Goal: Transaction & Acquisition: Purchase product/service

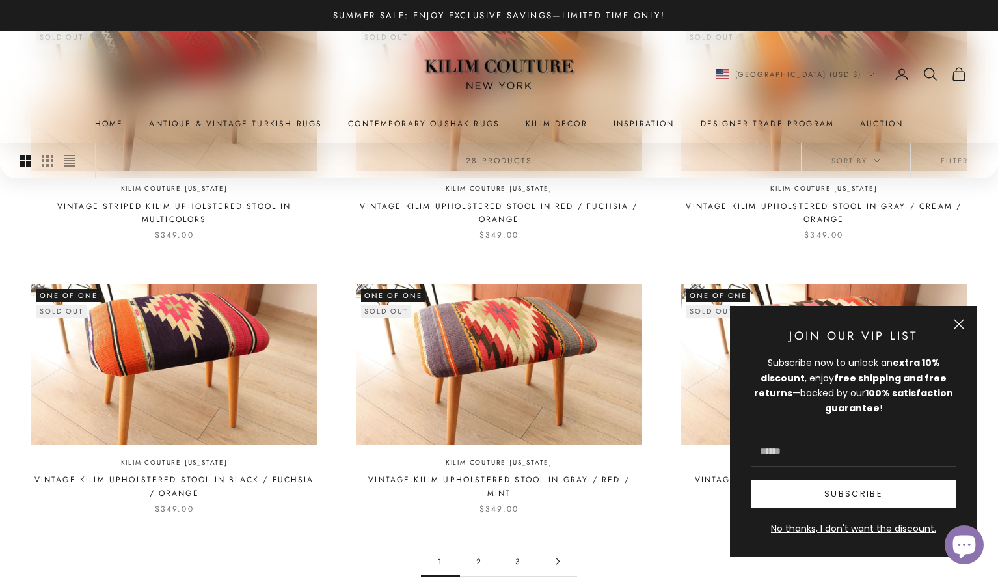
scroll to position [1150, 0]
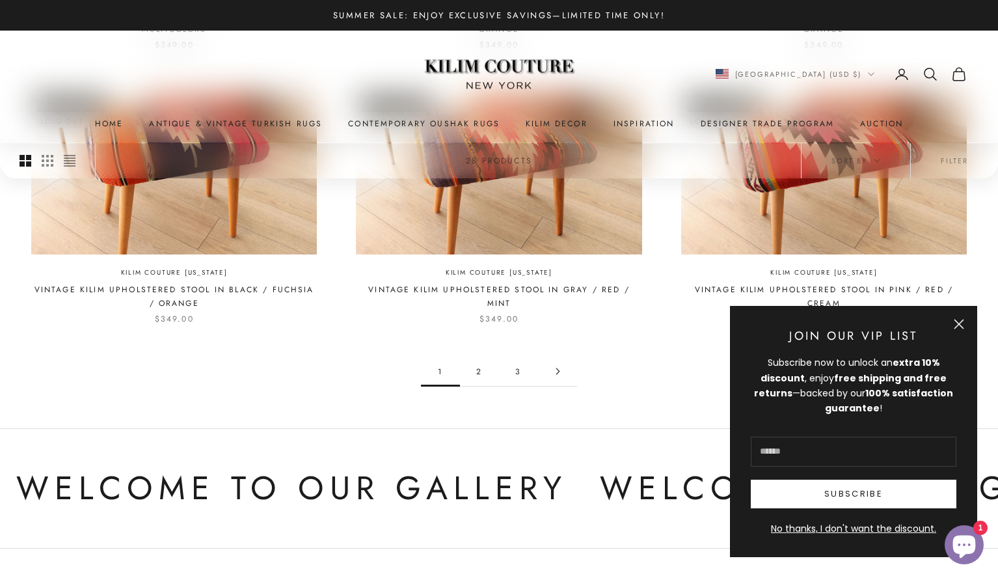
click at [963, 324] on button "Close" at bounding box center [958, 324] width 10 height 10
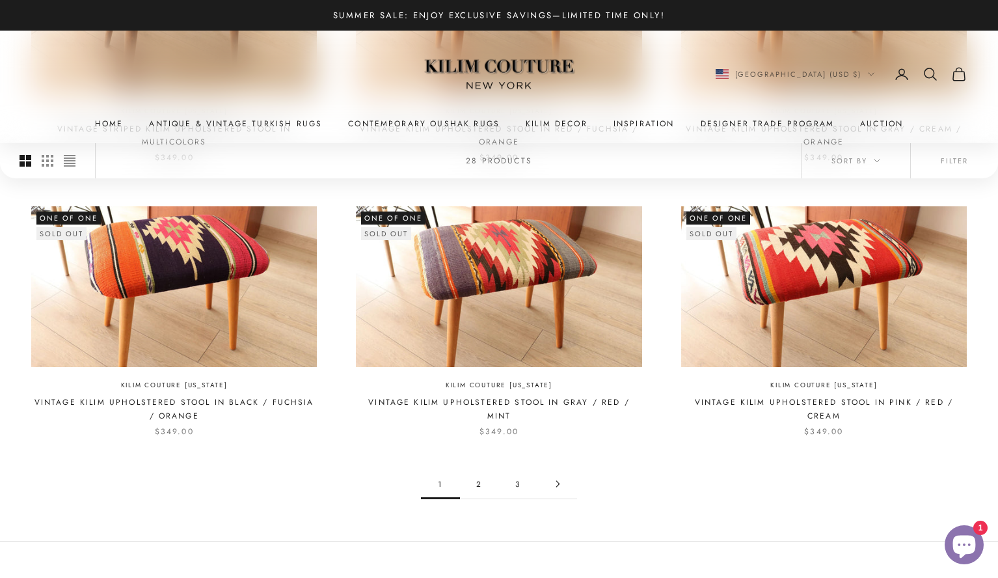
scroll to position [1014, 0]
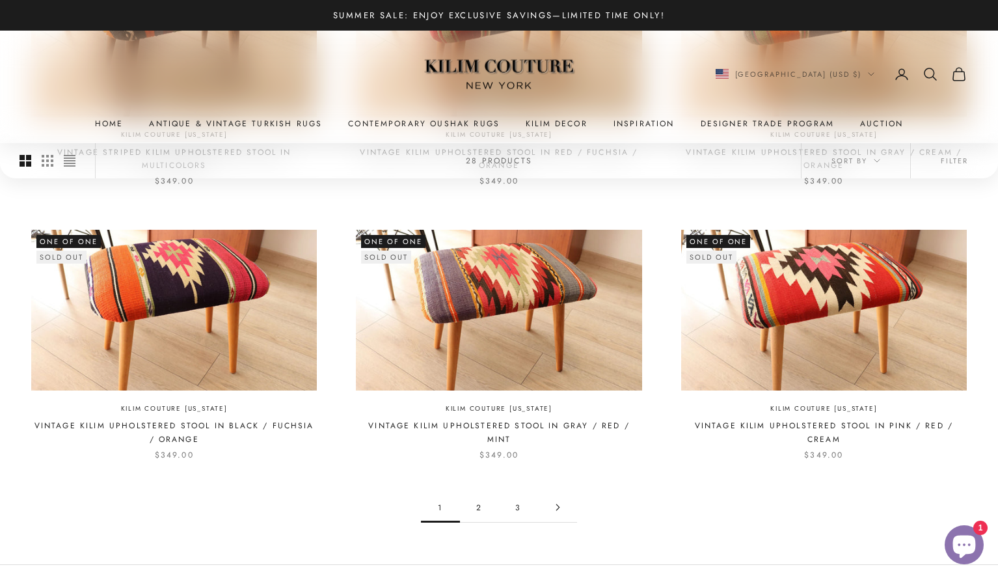
click at [475, 505] on link "2" at bounding box center [479, 506] width 39 height 29
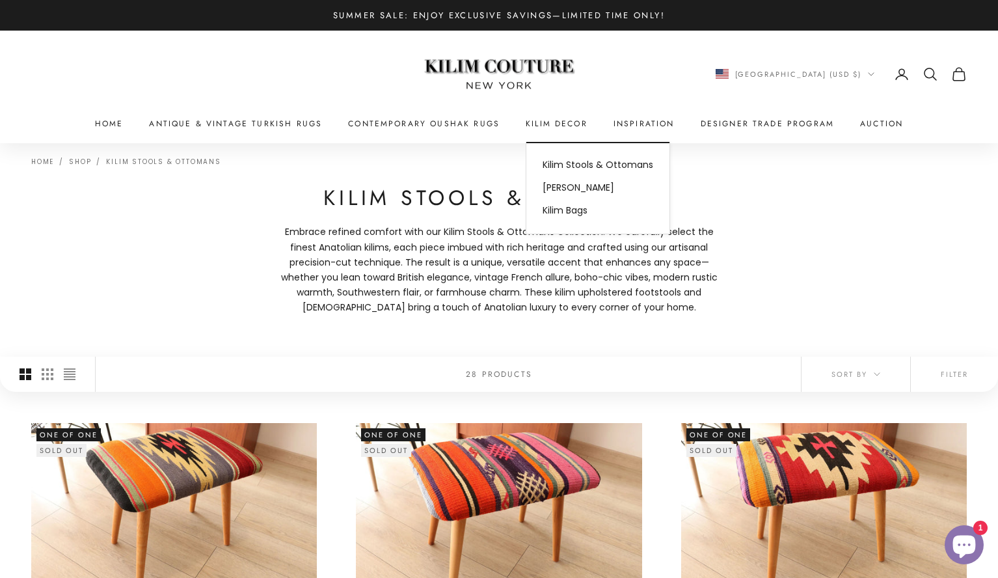
click at [560, 124] on summary "Kilim Decor" at bounding box center [556, 123] width 62 height 13
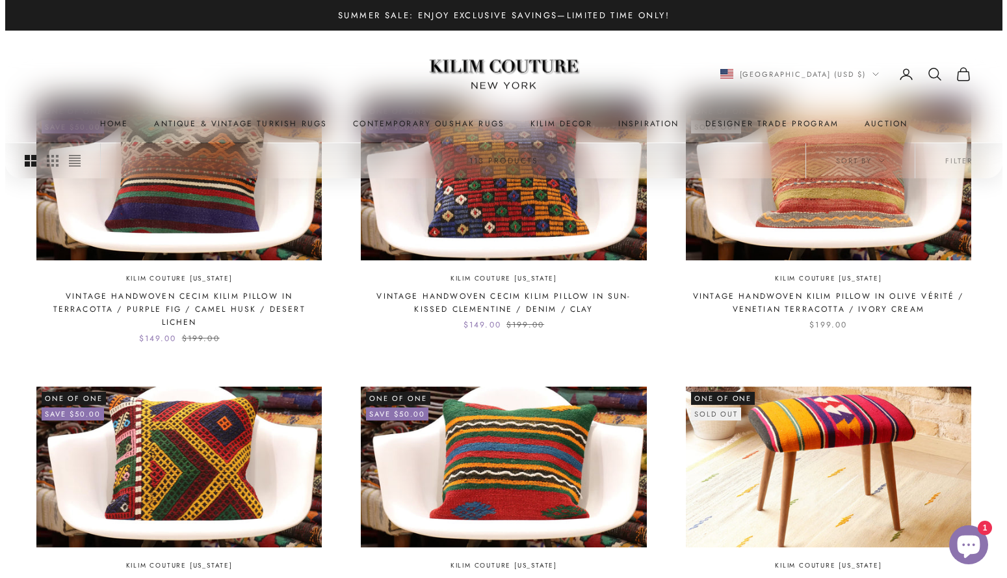
scroll to position [204, 0]
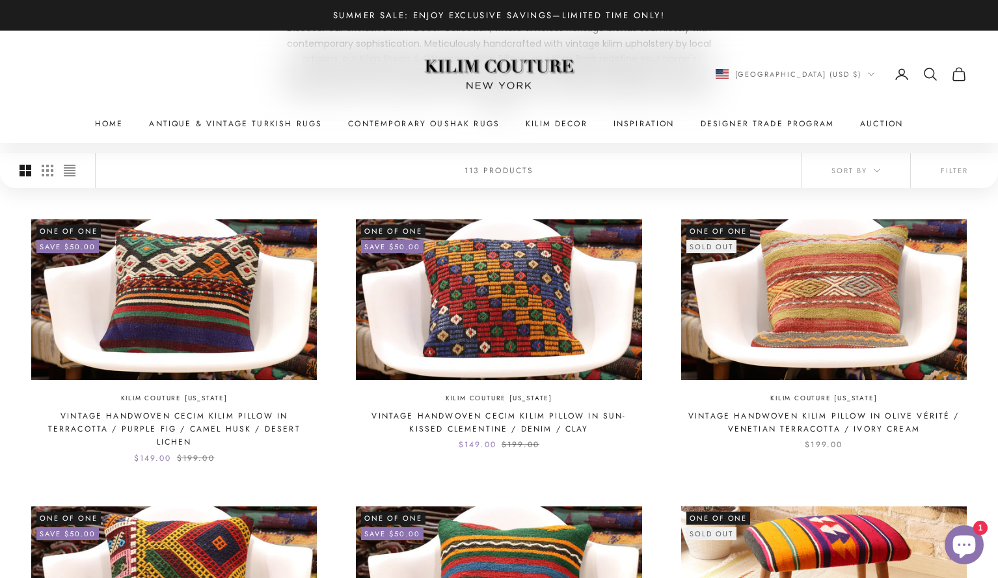
click at [931, 72] on icon "Secondary navigation" at bounding box center [930, 74] width 16 height 16
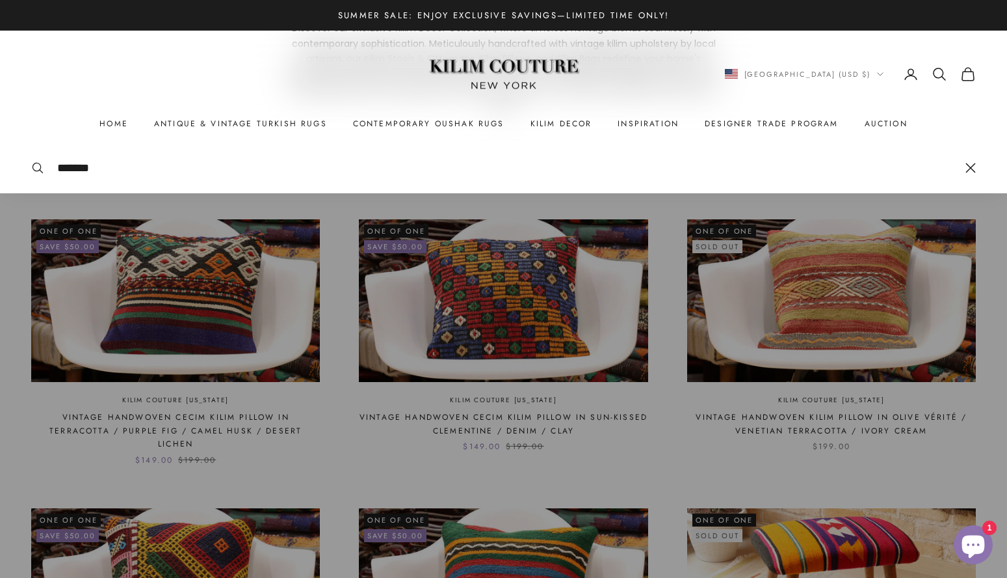
type input "*******"
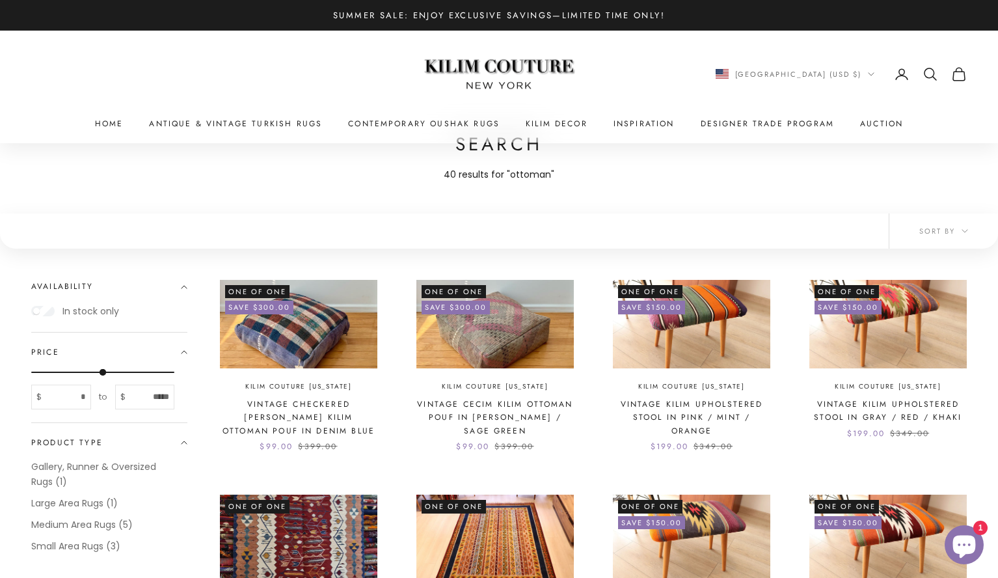
scroll to position [86, 0]
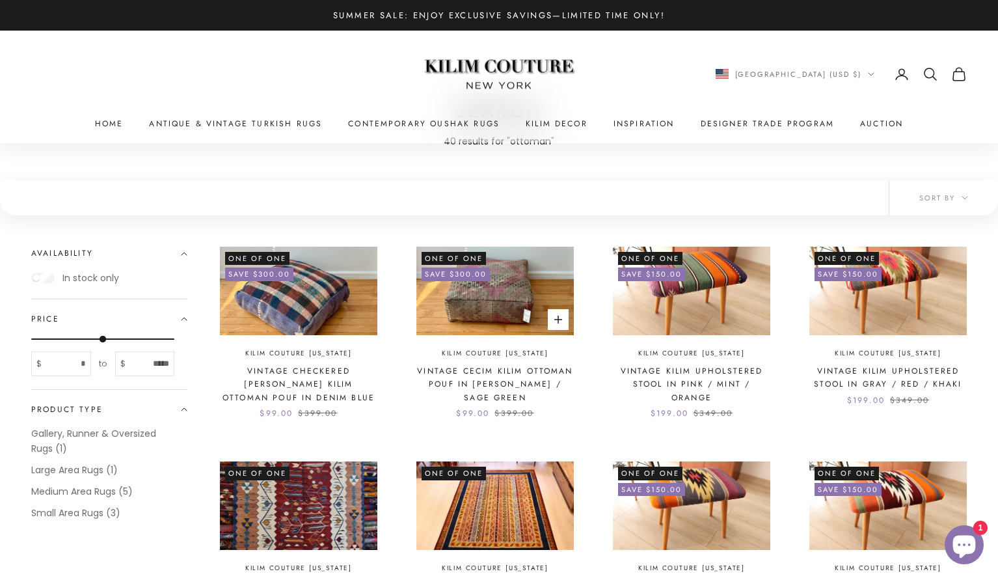
click at [488, 302] on img at bounding box center [494, 290] width 157 height 88
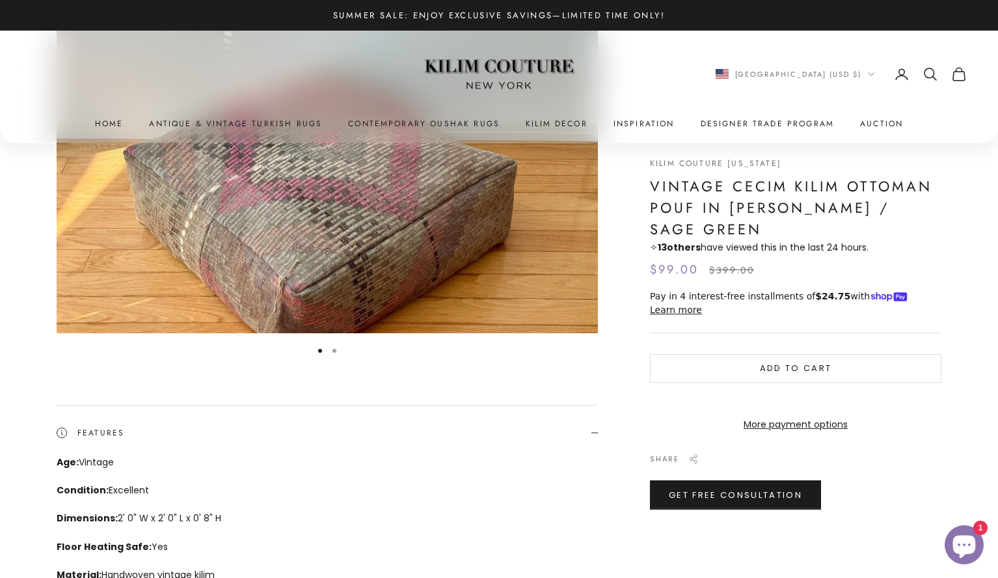
scroll to position [3, 0]
